Goal: Task Accomplishment & Management: Manage account settings

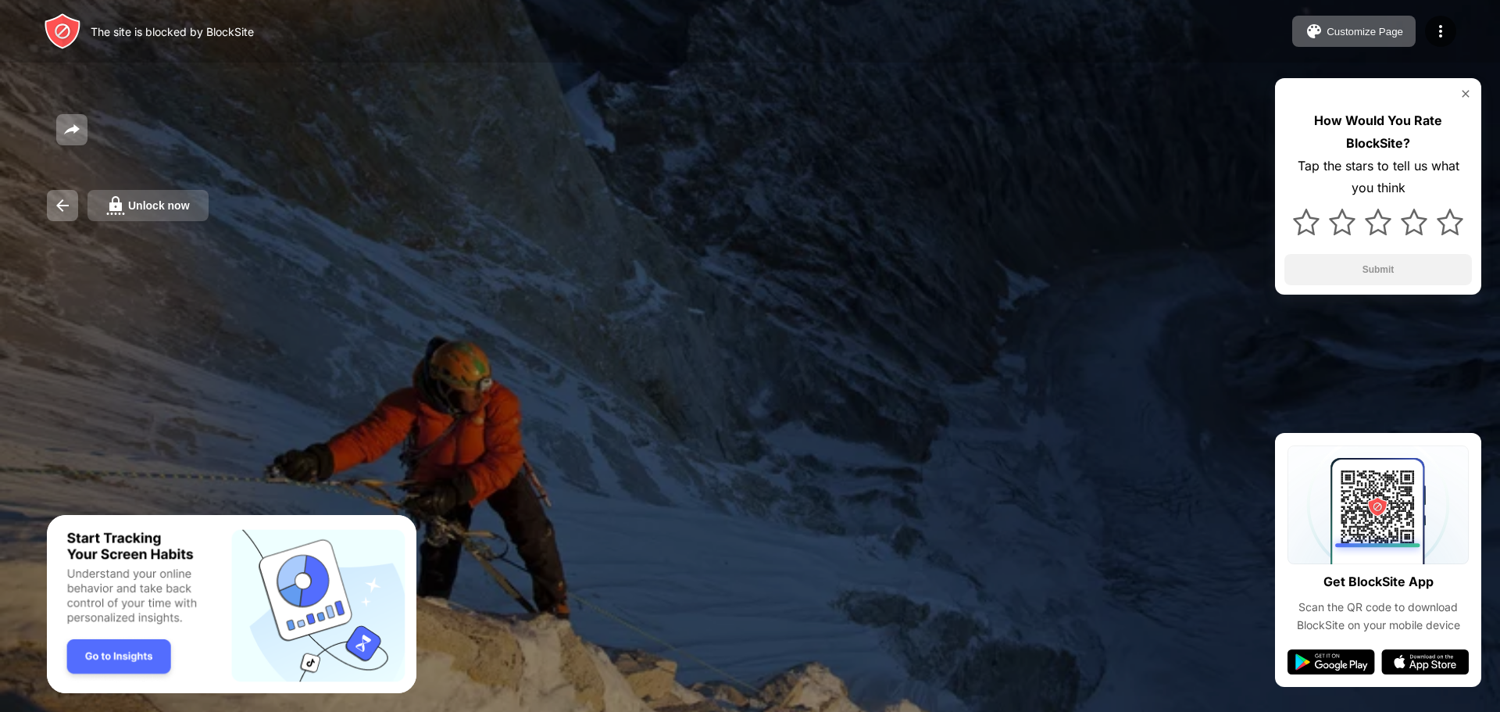
click at [193, 208] on button "Unlock now" at bounding box center [148, 205] width 121 height 31
click at [173, 215] on button "Unlock now" at bounding box center [148, 205] width 121 height 31
click at [149, 213] on button "Unlock now" at bounding box center [148, 205] width 121 height 31
click at [166, 198] on button "Unlock now" at bounding box center [148, 205] width 121 height 31
